Goal: Task Accomplishment & Management: Use online tool/utility

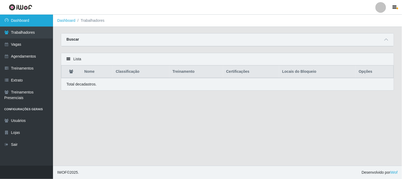
click at [30, 23] on link "Dashboard" at bounding box center [26, 21] width 53 height 12
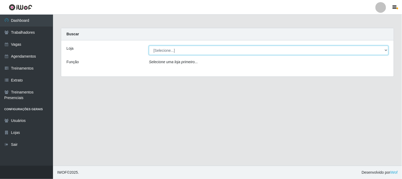
drag, startPoint x: 153, startPoint y: 49, endPoint x: 155, endPoint y: 54, distance: 5.7
click at [153, 50] on select "[Selecione...] Sapore D'italia" at bounding box center [269, 50] width 240 height 9
select select "266"
click at [149, 46] on select "[Selecione...] Sapore D'italia" at bounding box center [269, 50] width 240 height 9
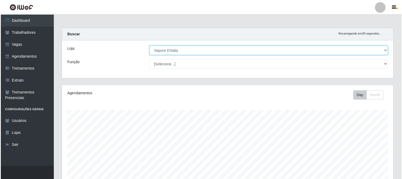
scroll to position [102, 0]
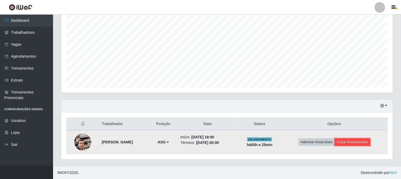
click at [354, 142] on button "Forçar Encerramento" at bounding box center [353, 141] width 36 height 7
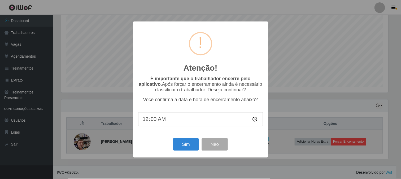
scroll to position [110, 328]
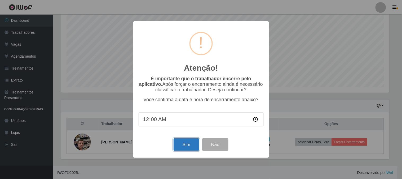
click at [185, 143] on button "Sim" at bounding box center [187, 144] width 26 height 12
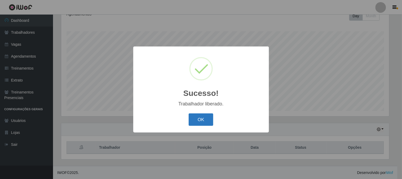
click at [192, 125] on button "OK" at bounding box center [201, 119] width 25 height 12
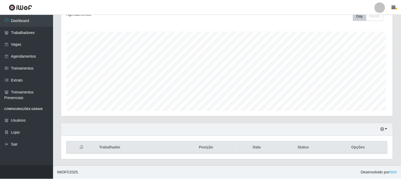
scroll to position [110, 332]
click at [386, 129] on button "button" at bounding box center [383, 129] width 7 height 6
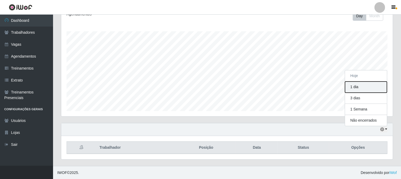
click at [357, 86] on button "1 dia" at bounding box center [366, 86] width 42 height 11
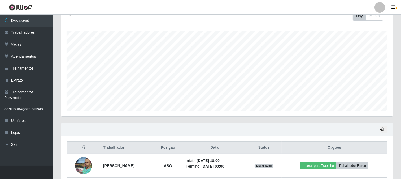
scroll to position [126, 0]
